Goal: Task Accomplishment & Management: Complete application form

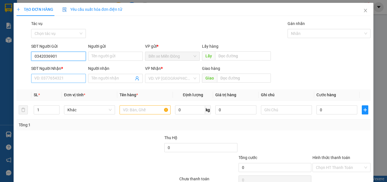
type input "0342036901"
click at [54, 80] on input "SĐT Người Nhận *" at bounding box center [58, 78] width 55 height 9
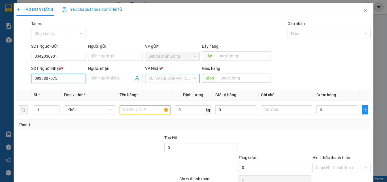
type input "0935807575"
click at [157, 77] on input "search" at bounding box center [170, 78] width 44 height 8
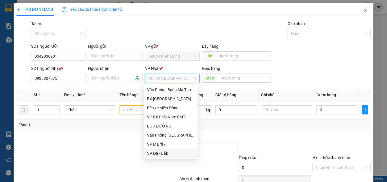
click at [157, 154] on div "VP Đắk Lắk" at bounding box center [170, 153] width 47 height 6
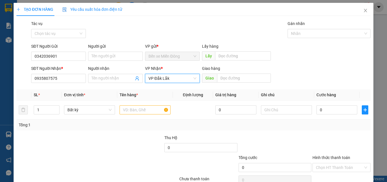
click at [177, 80] on span "VP Đắk Lắk" at bounding box center [172, 78] width 48 height 8
click at [121, 108] on input "text" at bounding box center [145, 109] width 51 height 9
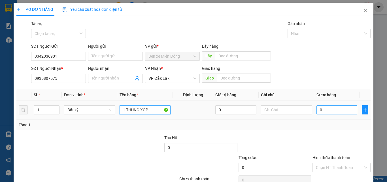
type input "1 THÙNG XỐP"
click at [327, 113] on input "0" at bounding box center [336, 109] width 41 height 9
type input "05"
type input "5"
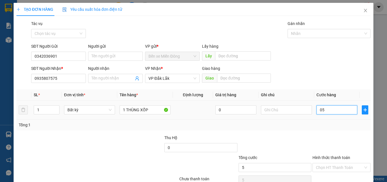
type input "050"
type input "50"
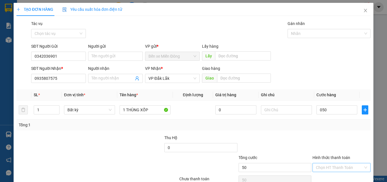
type input "50.000"
drag, startPoint x: 343, startPoint y: 169, endPoint x: 340, endPoint y: 177, distance: 8.5
click at [342, 171] on div "Chọn HT Thanh Toán" at bounding box center [341, 167] width 58 height 9
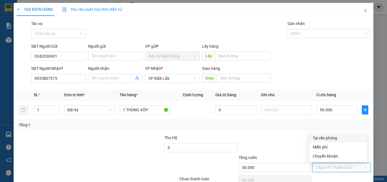
click at [321, 142] on div "Tại văn phòng" at bounding box center [338, 137] width 58 height 9
type input "0"
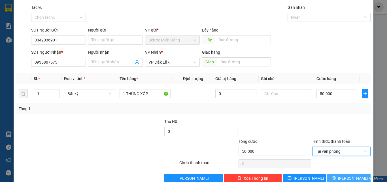
scroll to position [28, 0]
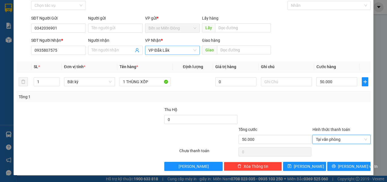
click at [166, 51] on span "VP Đắk Lắk" at bounding box center [172, 50] width 48 height 8
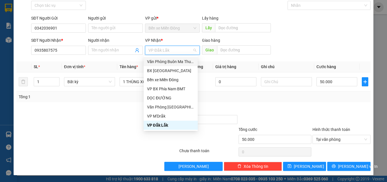
click at [170, 61] on div "Văn Phòng Buôn Ma Thuột" at bounding box center [170, 61] width 47 height 6
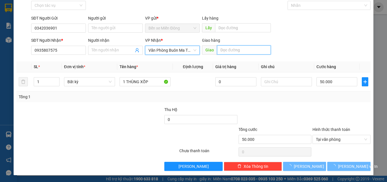
click at [243, 50] on input "text" at bounding box center [244, 49] width 54 height 9
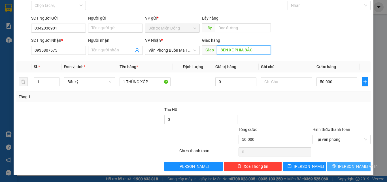
type input "BÉN XE PHÍA BẮC"
click at [335, 162] on button "[PERSON_NAME] và In" at bounding box center [348, 165] width 43 height 9
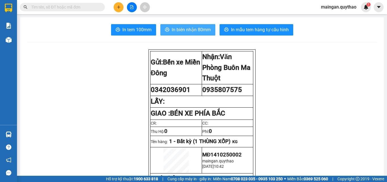
click at [181, 33] on span "In biên nhận 80mm" at bounding box center [191, 29] width 39 height 7
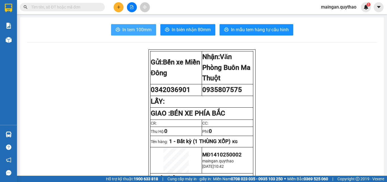
click at [125, 35] on button "In tem 100mm" at bounding box center [133, 29] width 45 height 11
click at [113, 10] on div at bounding box center [131, 7] width 42 height 10
click at [118, 9] on icon "plus" at bounding box center [119, 7] width 4 height 4
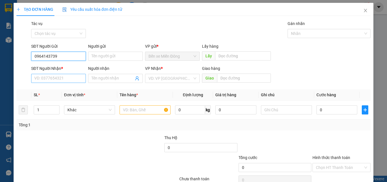
type input "0964143739"
click at [70, 81] on input "SĐT Người Nhận *" at bounding box center [58, 78] width 55 height 9
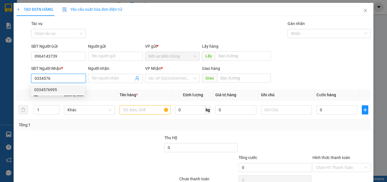
click at [66, 91] on div "0334576995" at bounding box center [57, 89] width 47 height 6
type input "0334576995"
type input "EABAR"
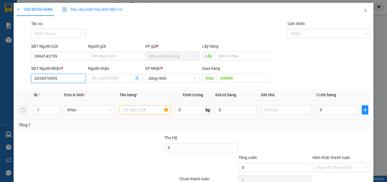
type input "0334576995"
click at [134, 110] on input "text" at bounding box center [145, 109] width 51 height 9
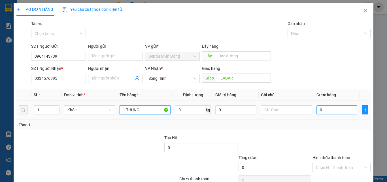
type input "1 THÙNG"
click at [316, 114] on input "0" at bounding box center [336, 109] width 41 height 9
type input "05"
type input "5"
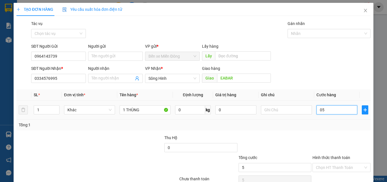
type input "050"
type input "50"
type input "50.000"
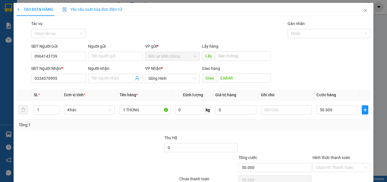
drag, startPoint x: 324, startPoint y: 128, endPoint x: 330, endPoint y: 150, distance: 22.2
click at [325, 131] on div "Transit Pickup Surcharge Ids Transit Deliver Surcharge Ids Transit Deliver Surc…" at bounding box center [193, 109] width 354 height 178
click at [332, 165] on input "Hình thức thanh toán" at bounding box center [339, 167] width 47 height 8
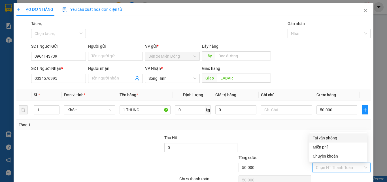
click at [320, 134] on div "Tại văn phòng" at bounding box center [338, 137] width 58 height 9
type input "0"
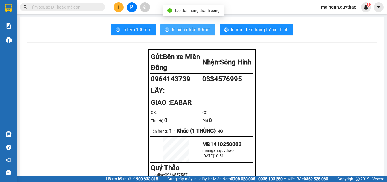
click at [163, 27] on button "In biên nhận 80mm" at bounding box center [187, 29] width 55 height 11
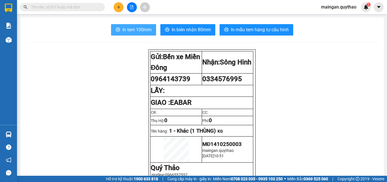
click at [135, 33] on span "In tem 100mm" at bounding box center [136, 29] width 29 height 7
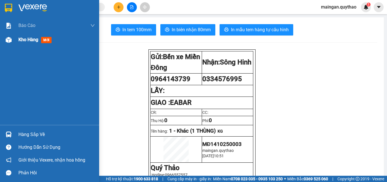
click at [28, 44] on div "Kho hàng mới" at bounding box center [56, 40] width 76 height 14
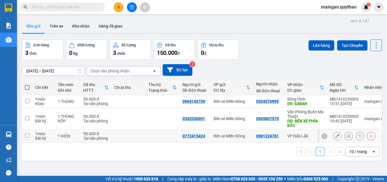
drag, startPoint x: 352, startPoint y: 133, endPoint x: 347, endPoint y: 135, distance: 5.1
click at [347, 135] on div at bounding box center [354, 135] width 42 height 8
click at [346, 135] on icon at bounding box center [348, 136] width 4 height 4
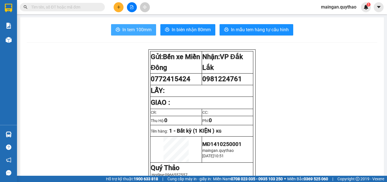
click at [133, 29] on span "In tem 100mm" at bounding box center [136, 29] width 29 height 7
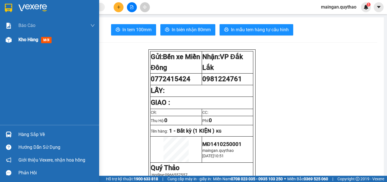
click at [14, 37] on div "Kho hàng mới" at bounding box center [49, 40] width 99 height 14
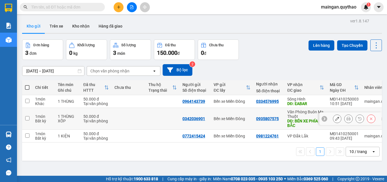
click at [337, 119] on div at bounding box center [354, 118] width 42 height 8
click at [346, 120] on icon at bounding box center [348, 118] width 4 height 4
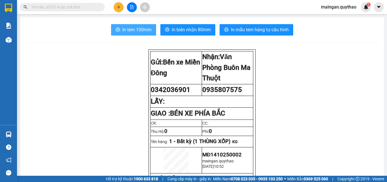
click at [134, 31] on span "In tem 100mm" at bounding box center [136, 29] width 29 height 7
